Goal: Information Seeking & Learning: Learn about a topic

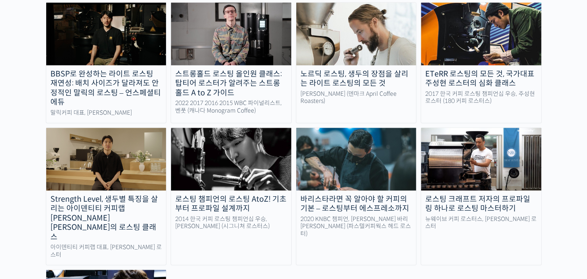
scroll to position [796, 0]
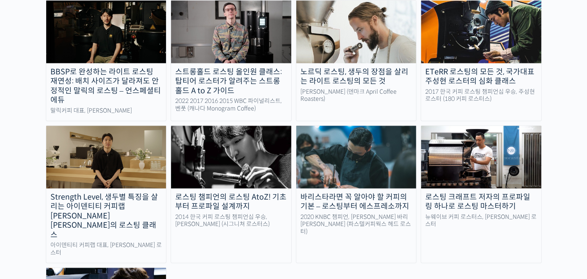
click at [455, 192] on div "로스팅 크래프트 저자의 프로파일링 하나로 로스팅 마스터하기" at bounding box center [481, 201] width 120 height 19
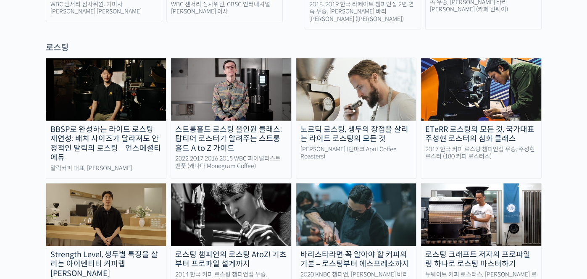
scroll to position [736, 0]
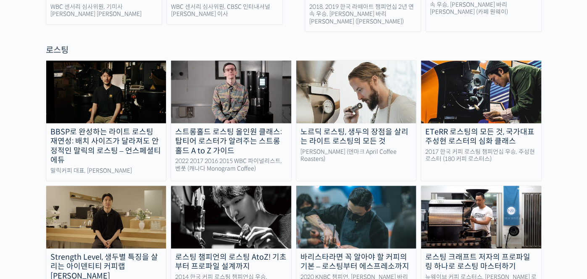
click at [474, 127] on div "ETeRR 로스팅의 모든 것, 국가대표 주성현 로스터의 심화 클래스" at bounding box center [481, 136] width 120 height 19
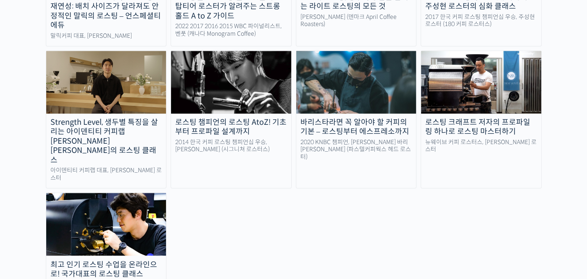
scroll to position [904, 0]
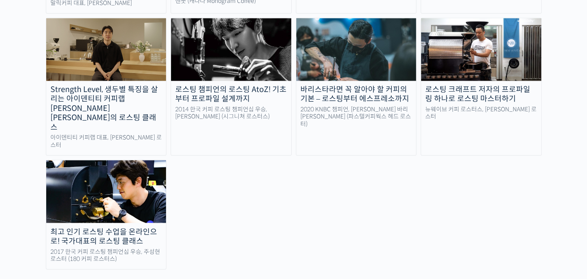
click at [135, 227] on div "최고 인기 로스팅 수업을 온라인으로! 국가대표의 로스팅 클래스" at bounding box center [106, 236] width 120 height 19
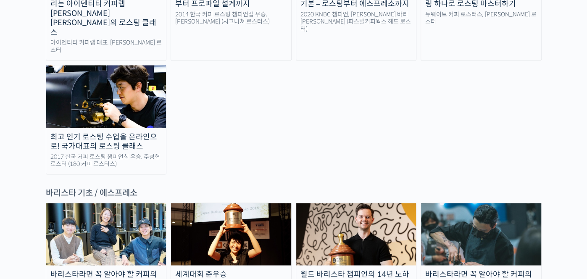
scroll to position [1001, 0]
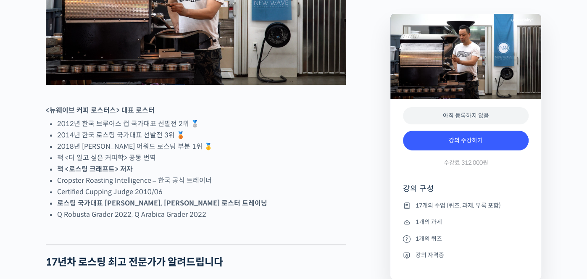
scroll to position [454, 0]
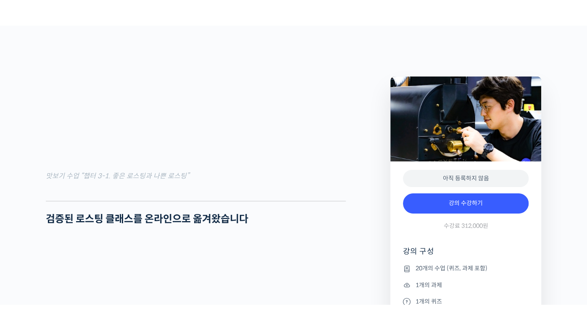
scroll to position [933, 0]
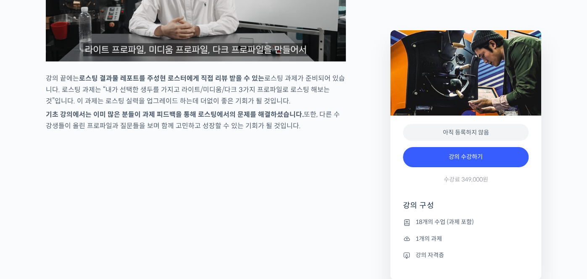
scroll to position [2644, 0]
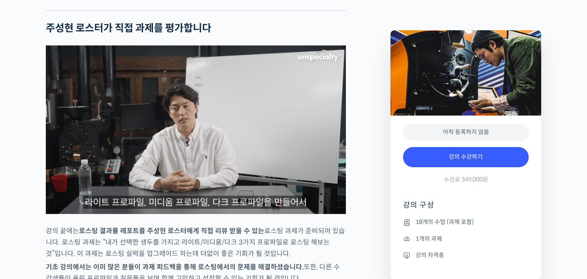
scroll to position [2492, 0]
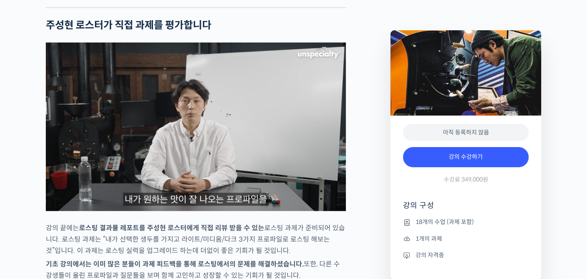
click at [208, 163] on img at bounding box center [196, 126] width 300 height 168
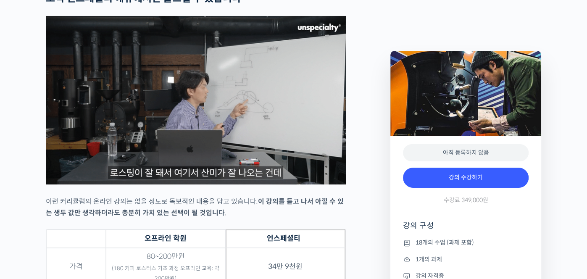
scroll to position [2078, 0]
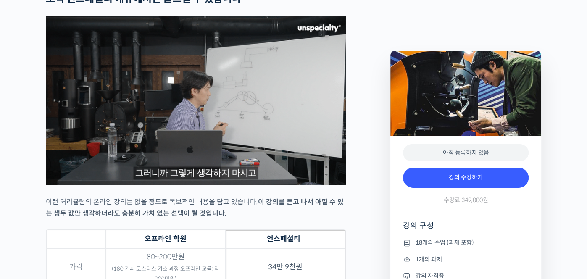
click at [276, 165] on img at bounding box center [196, 100] width 300 height 168
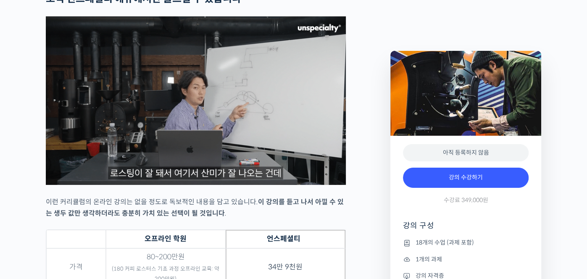
click at [79, 182] on img at bounding box center [196, 100] width 300 height 168
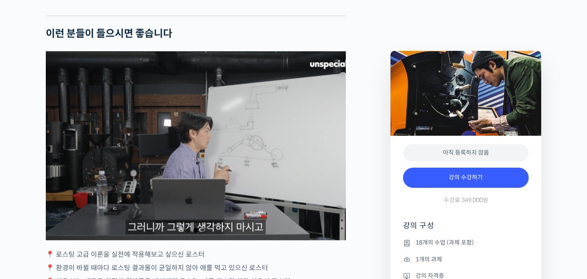
scroll to position [1436, 0]
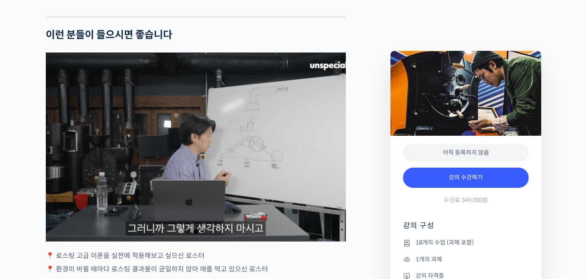
click at [163, 215] on div "2 / 3" at bounding box center [196, 147] width 300 height 189
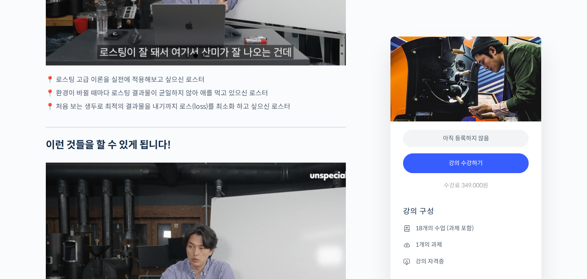
scroll to position [1628, 0]
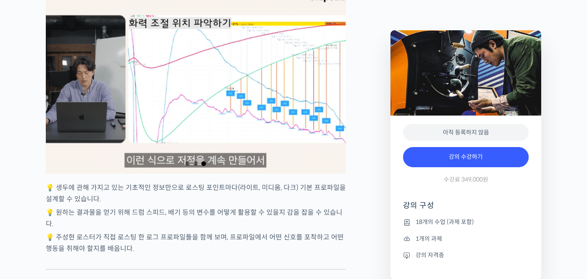
scroll to position [1792, 0]
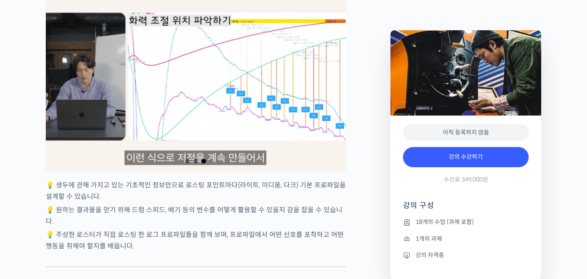
click at [192, 144] on div "3 / 3" at bounding box center [196, 76] width 300 height 189
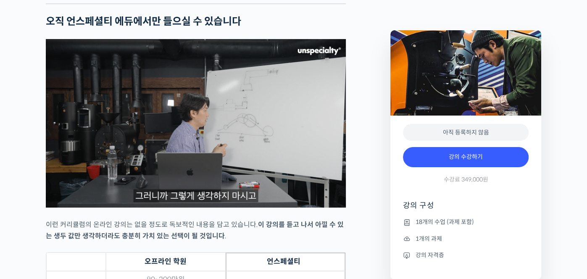
scroll to position [2060, 0]
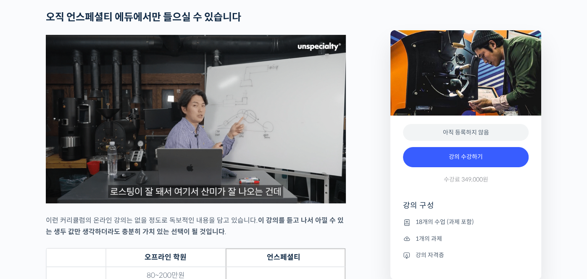
click at [186, 176] on img at bounding box center [196, 119] width 300 height 168
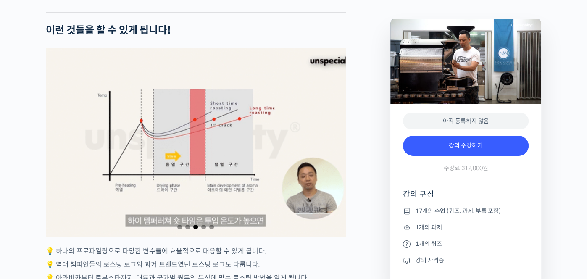
scroll to position [1801, 0]
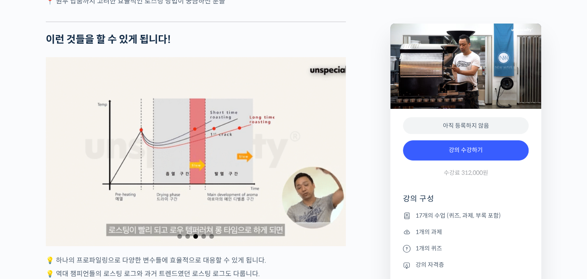
click at [176, 181] on div "3 / 5" at bounding box center [196, 151] width 300 height 189
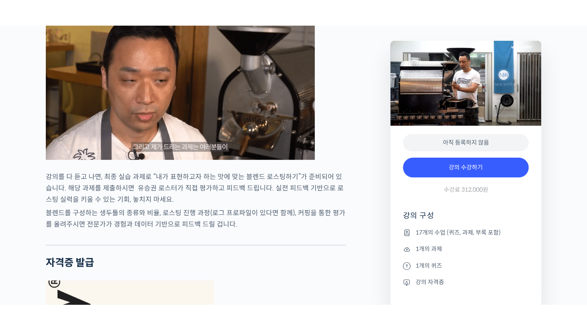
scroll to position [2445, 0]
